Goal: Transaction & Acquisition: Purchase product/service

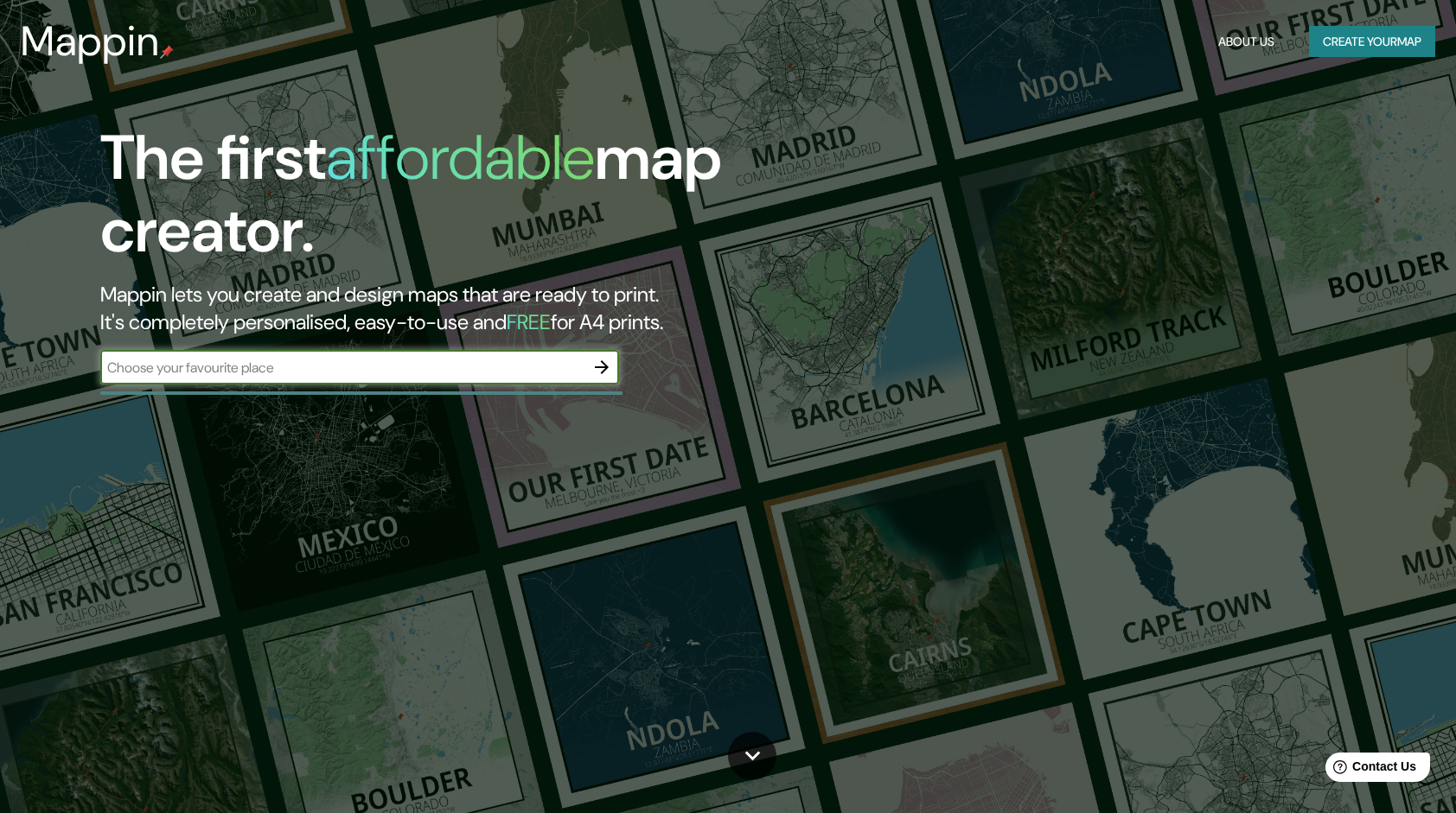
click at [1402, 54] on button "Create your map" at bounding box center [1372, 41] width 126 height 32
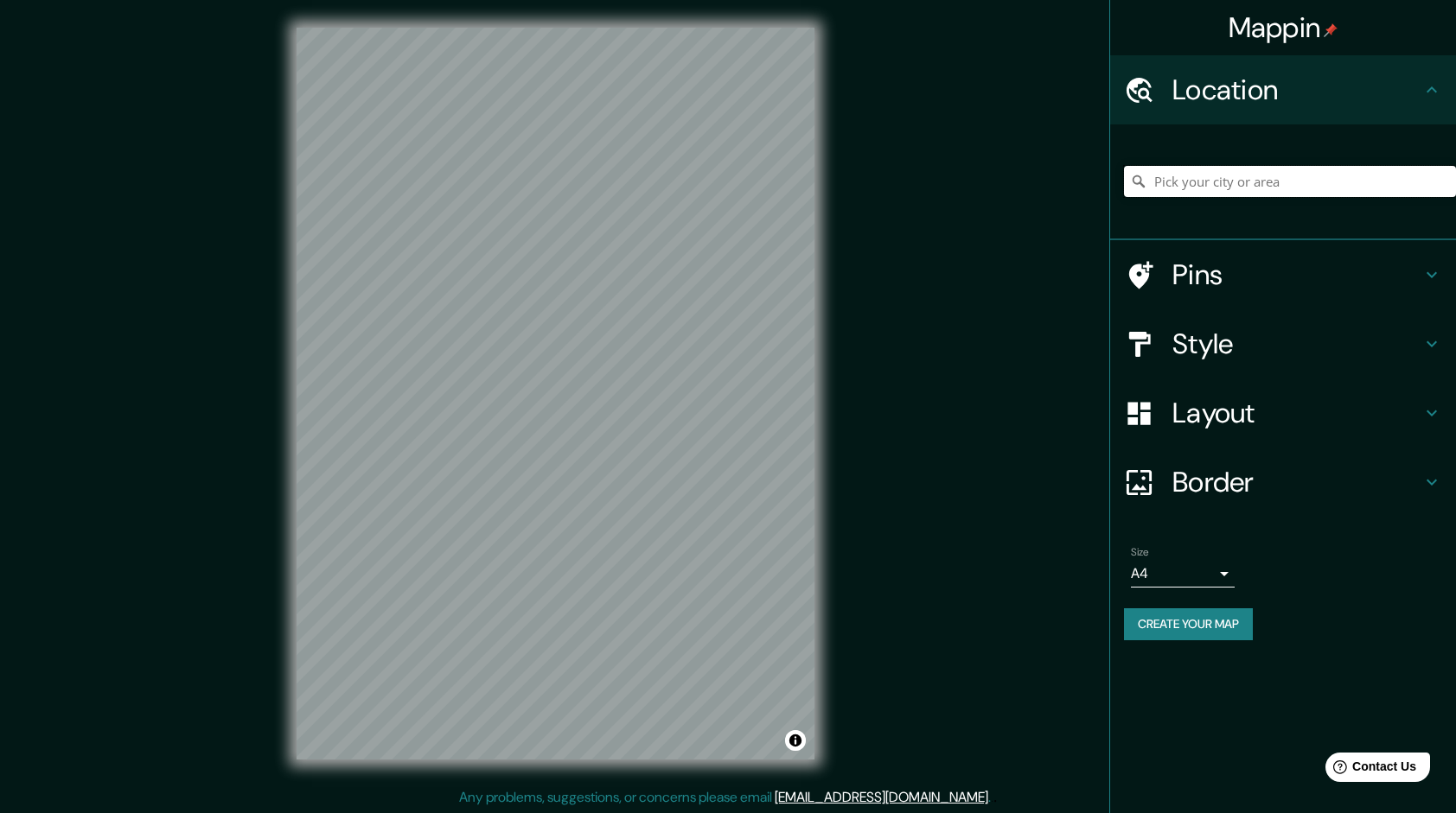
click at [1303, 184] on input "Pick your city or area" at bounding box center [1290, 181] width 332 height 31
type input "[GEOGRAPHIC_DATA], [GEOGRAPHIC_DATA]"
click at [1188, 346] on h4 "Style" at bounding box center [1297, 344] width 249 height 35
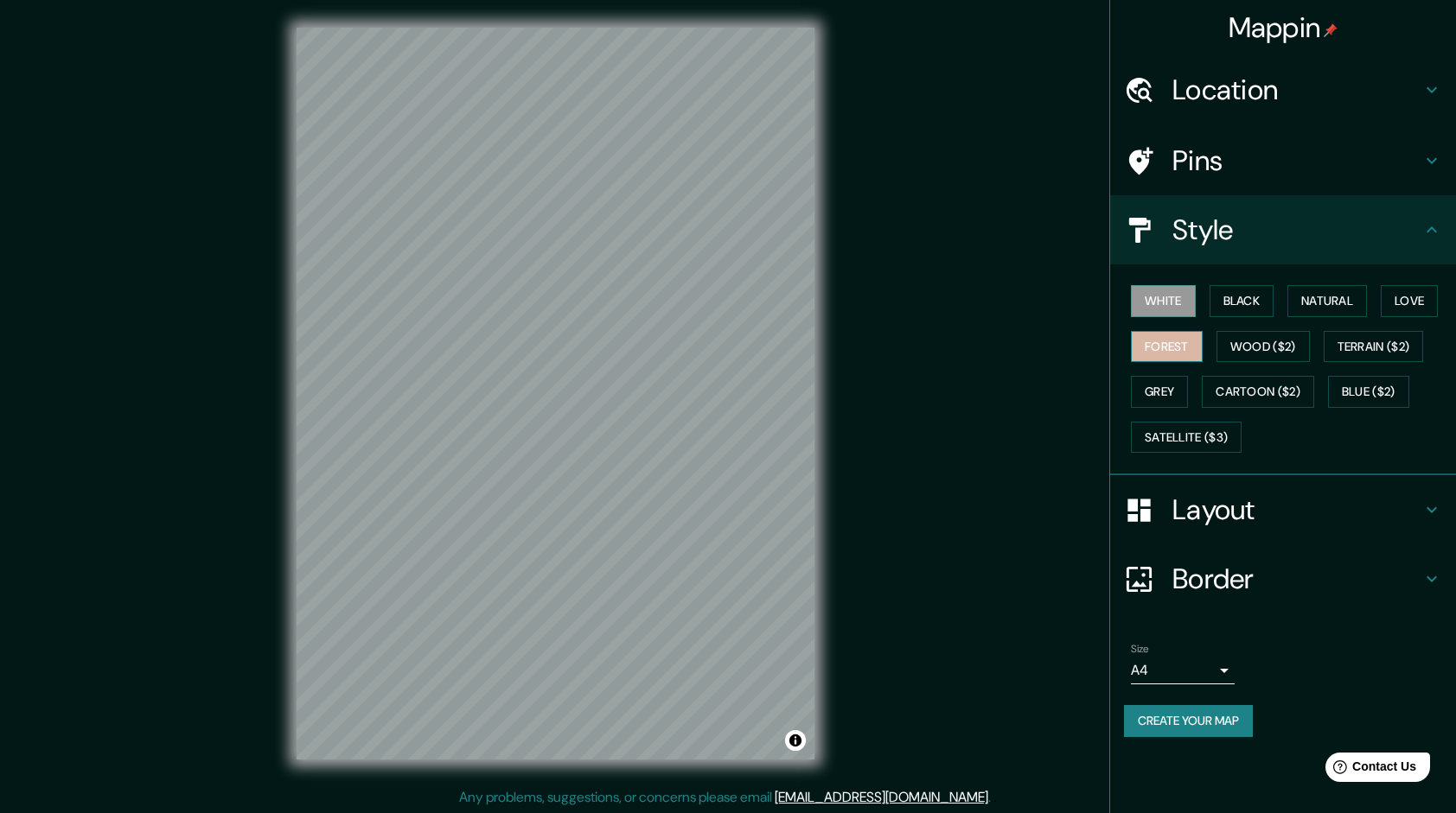
click at [1188, 350] on button "Forest" at bounding box center [1167, 346] width 71 height 32
click at [1239, 351] on button "Wood ($2)" at bounding box center [1263, 346] width 94 height 32
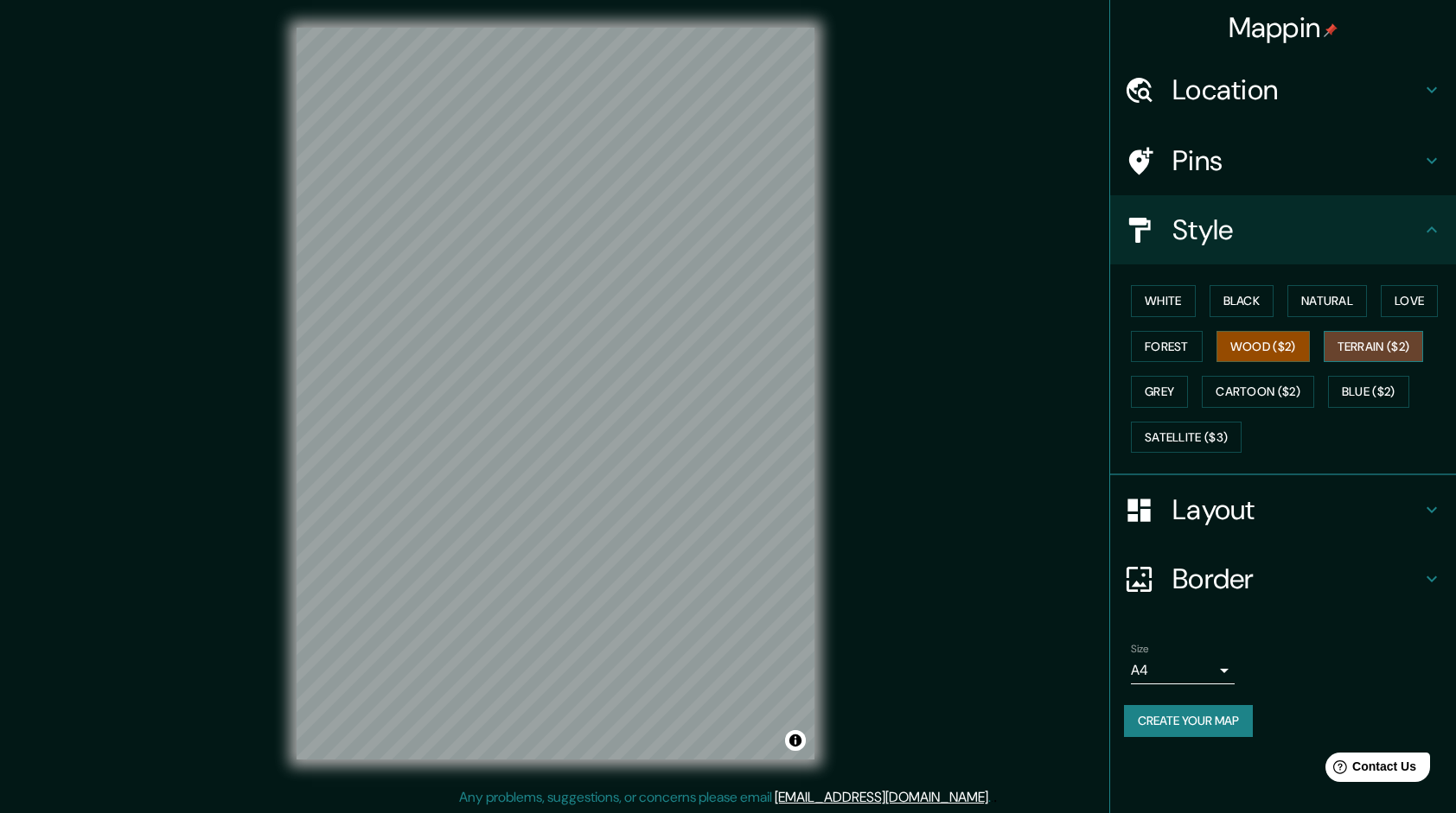
click at [1367, 339] on button "Terrain ($2)" at bounding box center [1374, 346] width 100 height 32
click at [1161, 353] on button "Forest" at bounding box center [1167, 346] width 71 height 32
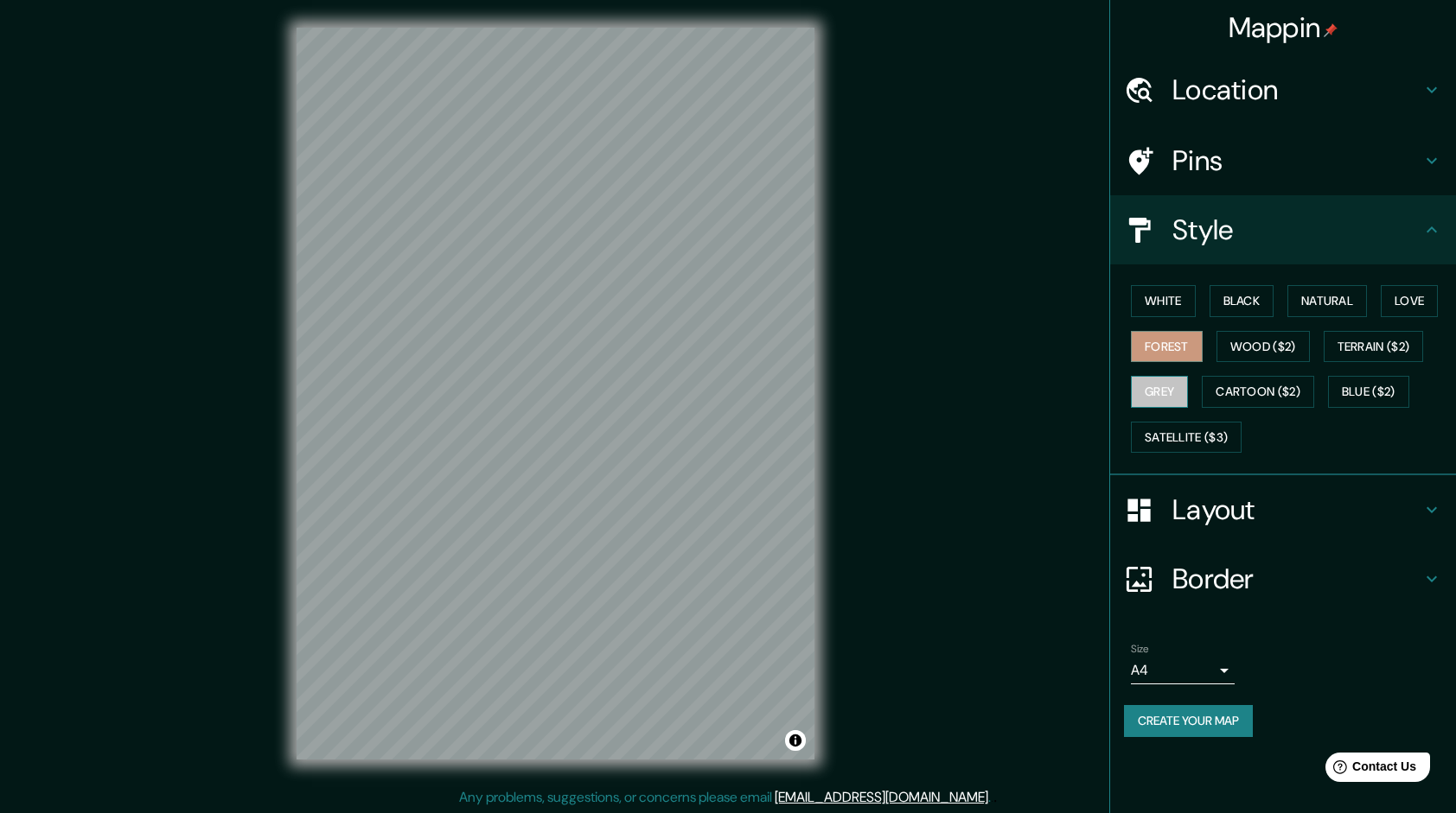
click at [1178, 404] on button "Grey" at bounding box center [1159, 392] width 57 height 32
click at [1273, 367] on div "White Black Natural Love Forest Wood ($2) Terrain ($2) Grey Cartoon ($2) Blue (…" at bounding box center [1290, 369] width 332 height 181
click at [1270, 393] on button "Cartoon ($2)" at bounding box center [1258, 392] width 113 height 32
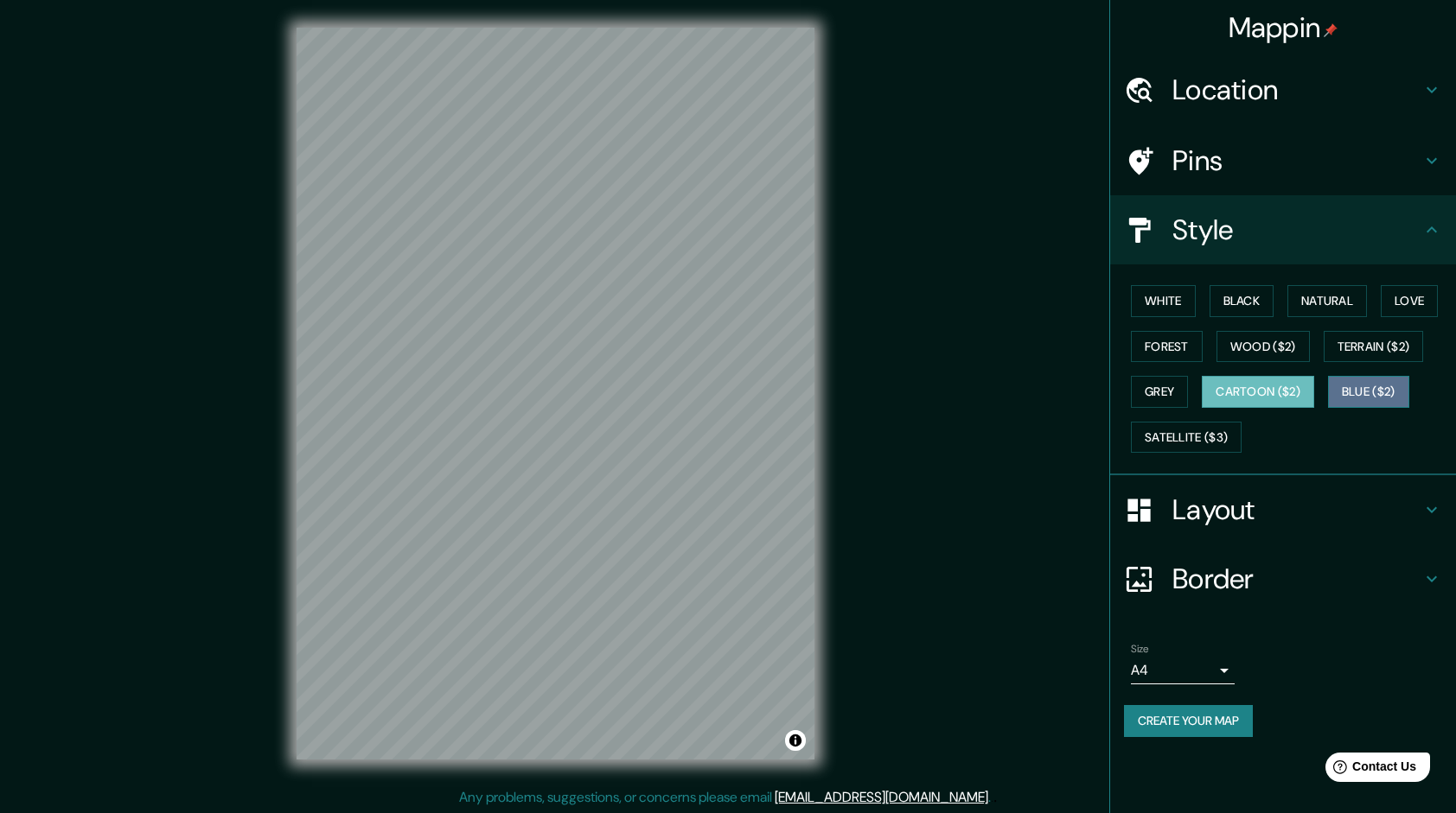
click at [1357, 390] on button "Blue ($2)" at bounding box center [1369, 392] width 81 height 32
click at [1394, 301] on button "Love" at bounding box center [1409, 301] width 57 height 32
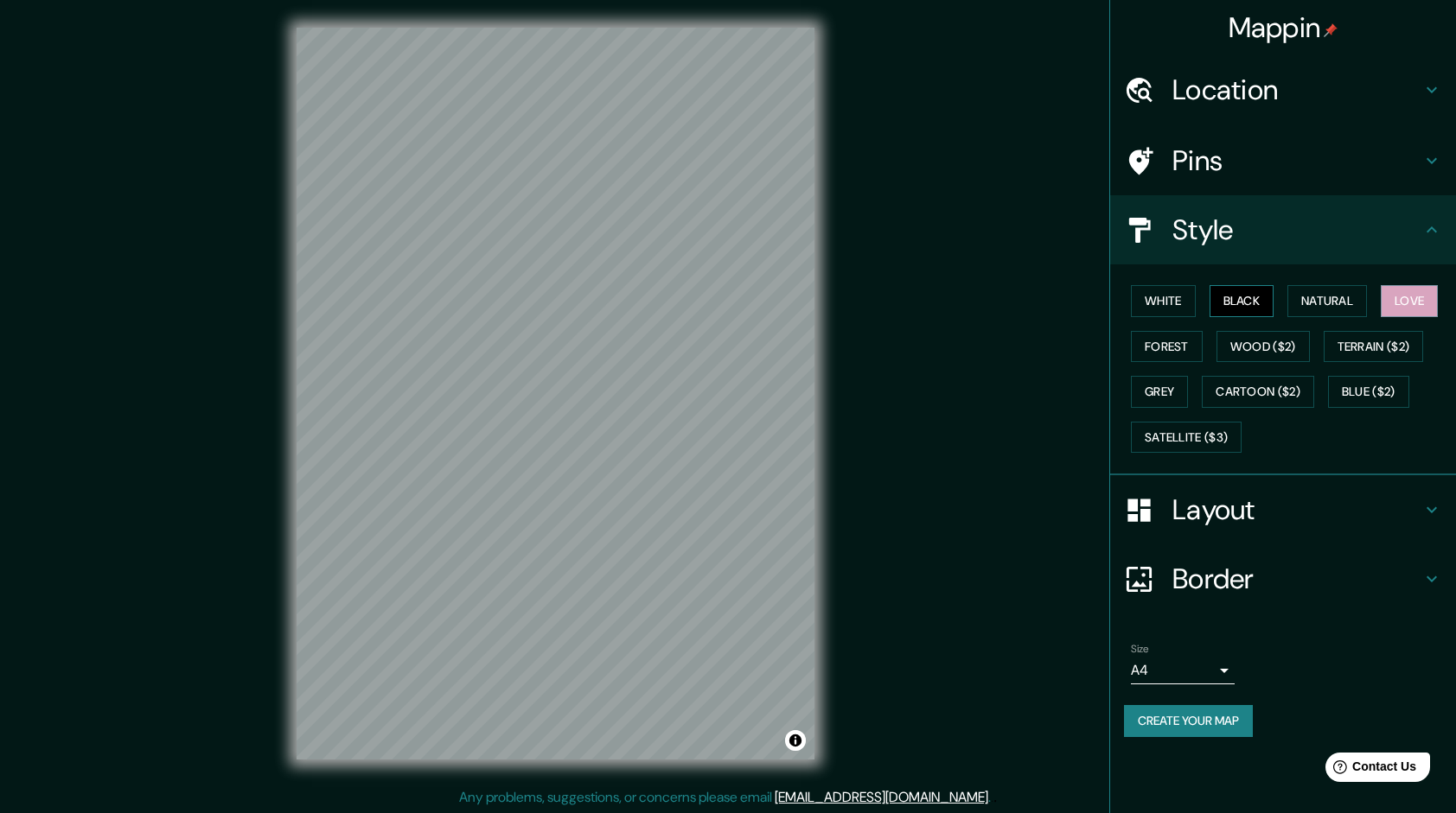
click at [1215, 292] on button "Black" at bounding box center [1242, 301] width 65 height 32
click at [1133, 306] on button "White" at bounding box center [1163, 301] width 65 height 32
